Goal: Information Seeking & Learning: Learn about a topic

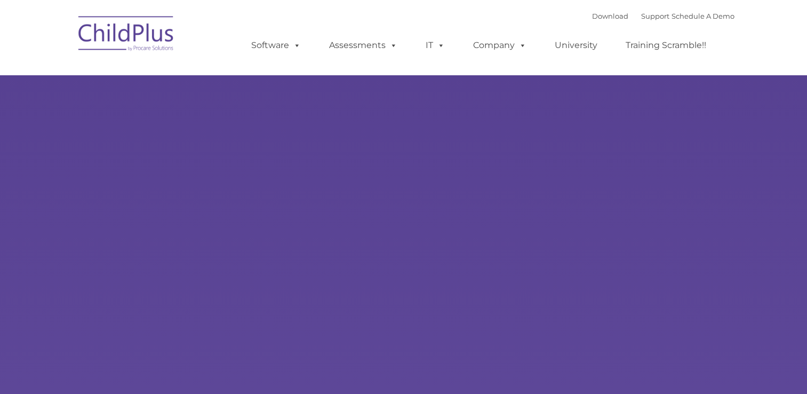
type input ""
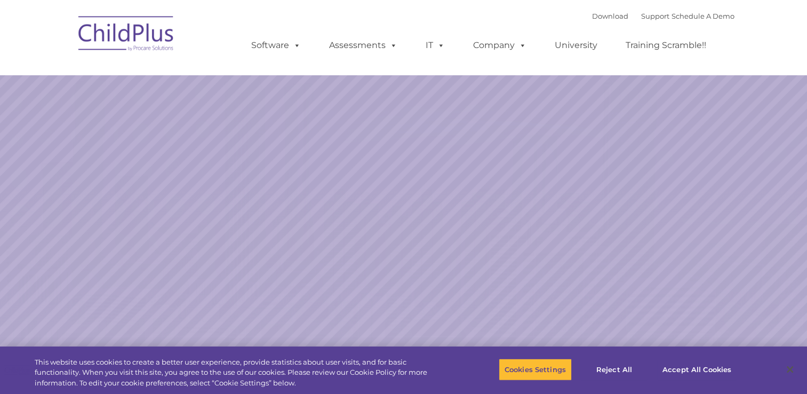
select select "MEDIUM"
